Goal: Task Accomplishment & Management: Use online tool/utility

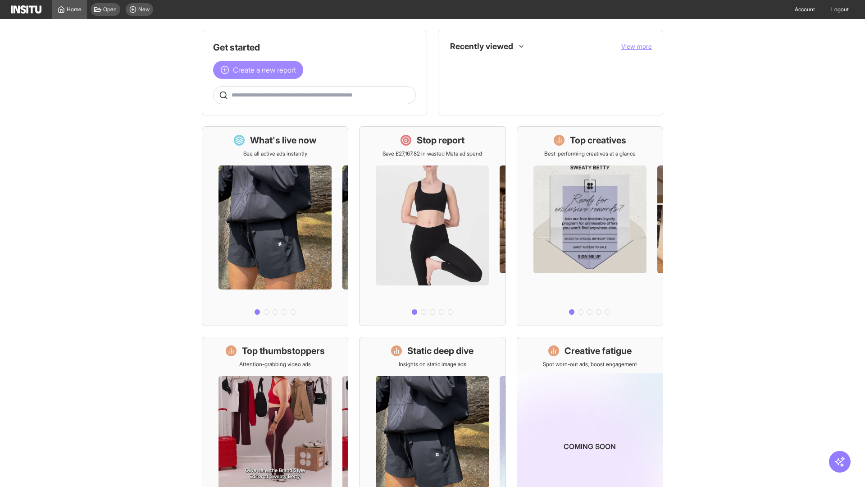
click at [260, 70] on span "Create a new report" at bounding box center [264, 69] width 63 height 11
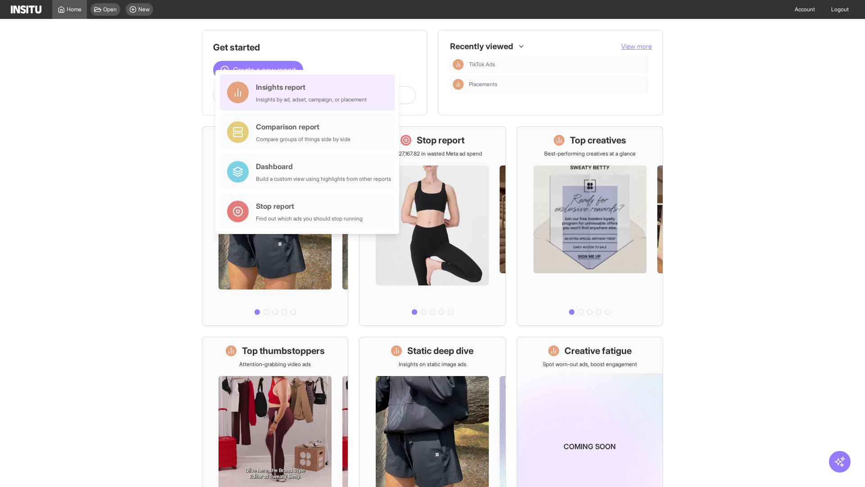
click at [310, 92] on div "Insights report Insights by ad, adset, campaign, or placement" at bounding box center [311, 93] width 111 height 22
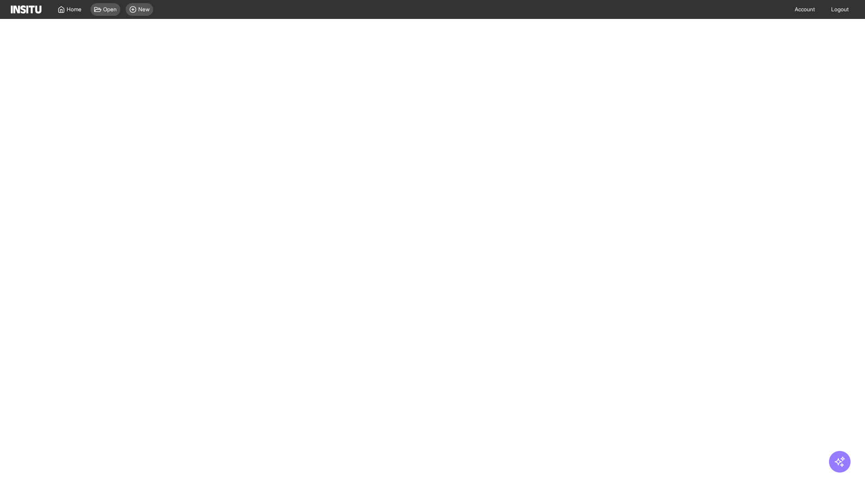
select select "**"
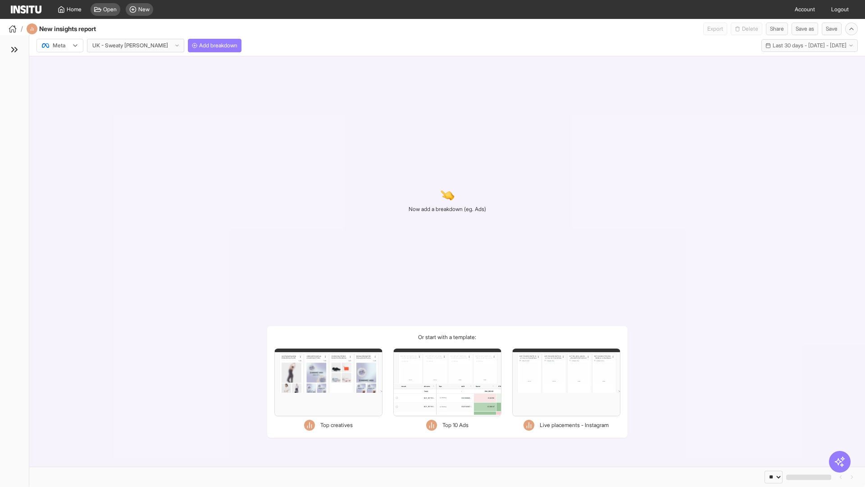
click at [60, 46] on div at bounding box center [53, 45] width 25 height 9
